Goal: Task Accomplishment & Management: Use online tool/utility

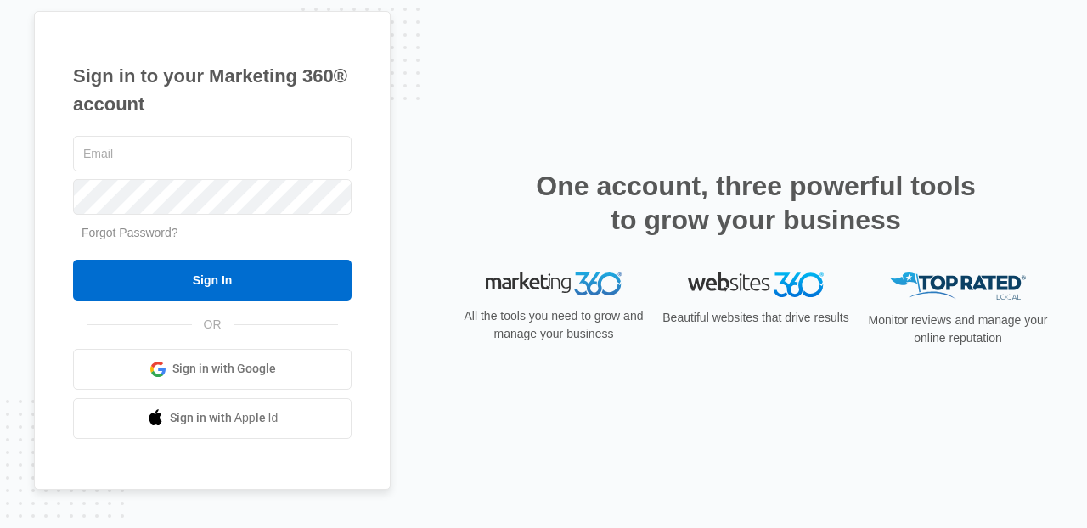
type input "[PERSON_NAME][EMAIL_ADDRESS][PERSON_NAME][DOMAIN_NAME]"
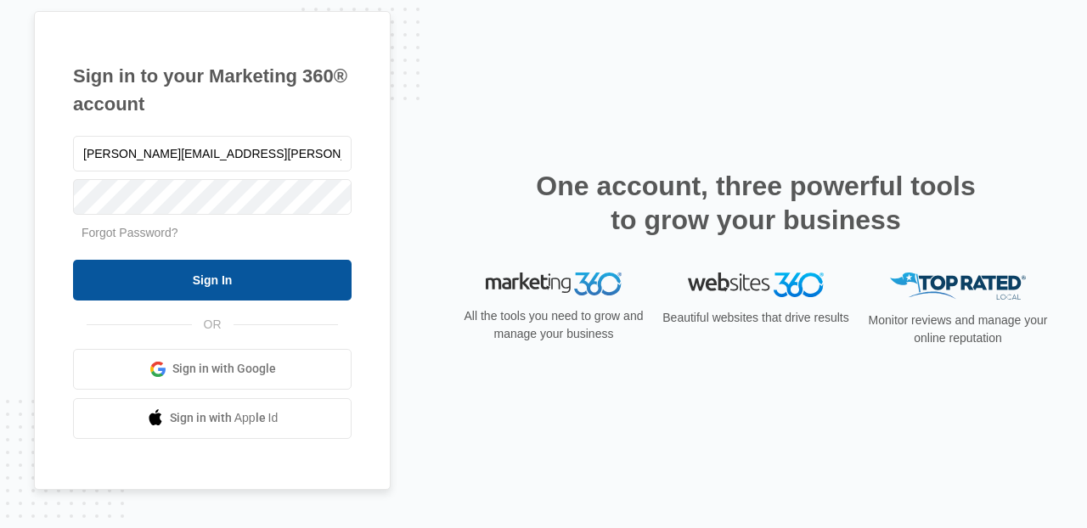
click at [300, 272] on input "Sign In" at bounding box center [212, 280] width 278 height 41
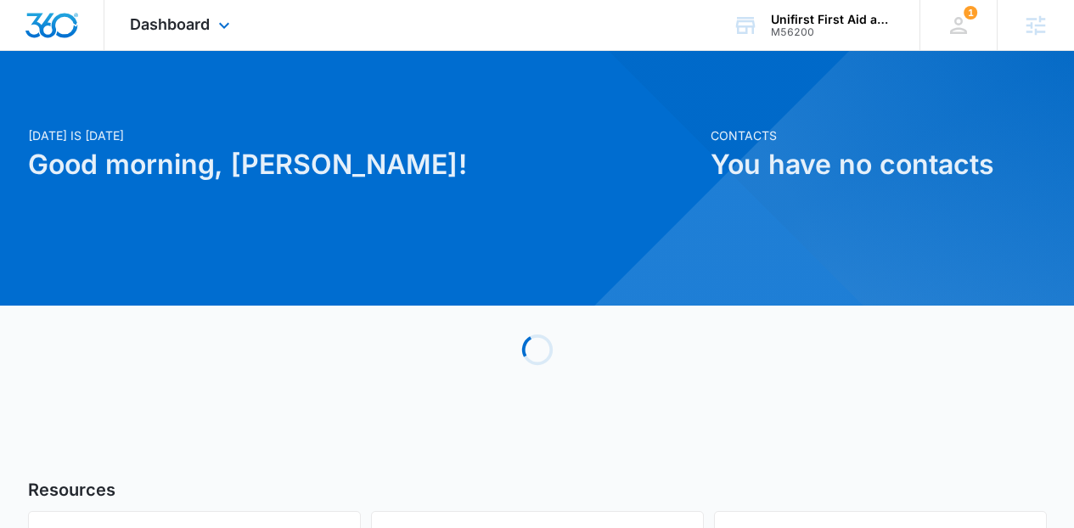
click at [212, 19] on div "Dashboard Apps Reputation CRM Email Social Content Ads Intelligence Files Brand…" at bounding box center [181, 25] width 155 height 50
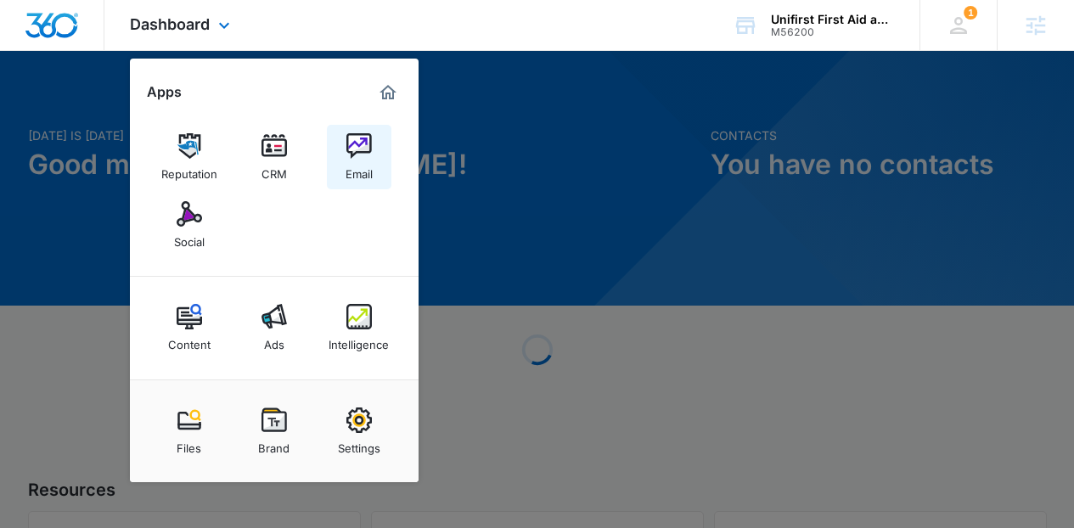
click at [376, 169] on link "Email" at bounding box center [359, 157] width 65 height 65
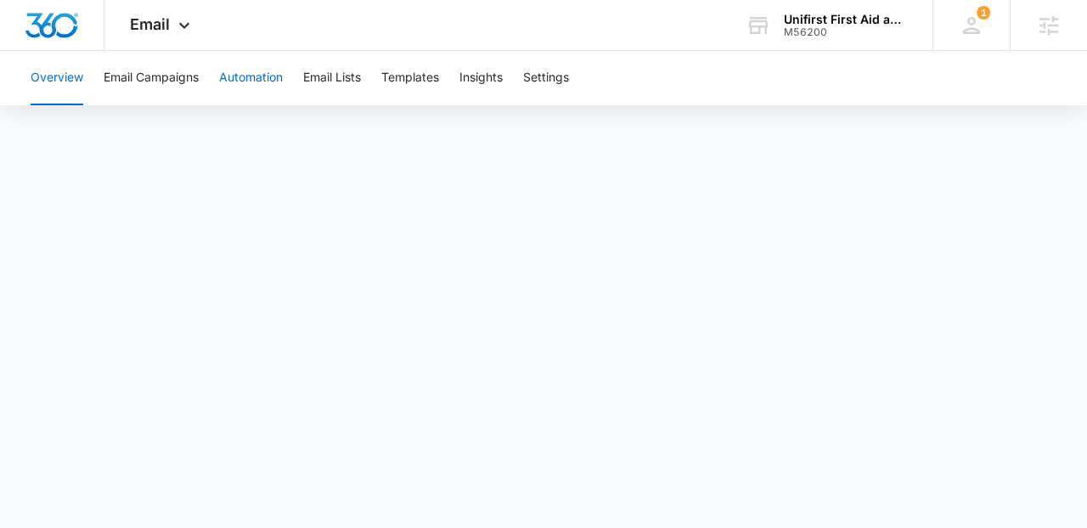
click at [255, 75] on button "Automation" at bounding box center [251, 78] width 64 height 54
click at [342, 492] on body "Email Apps Reputation CRM Email Social Content Ads Intelligence Files Brand Set…" at bounding box center [543, 264] width 1087 height 528
